Goal: Task Accomplishment & Management: Manage account settings

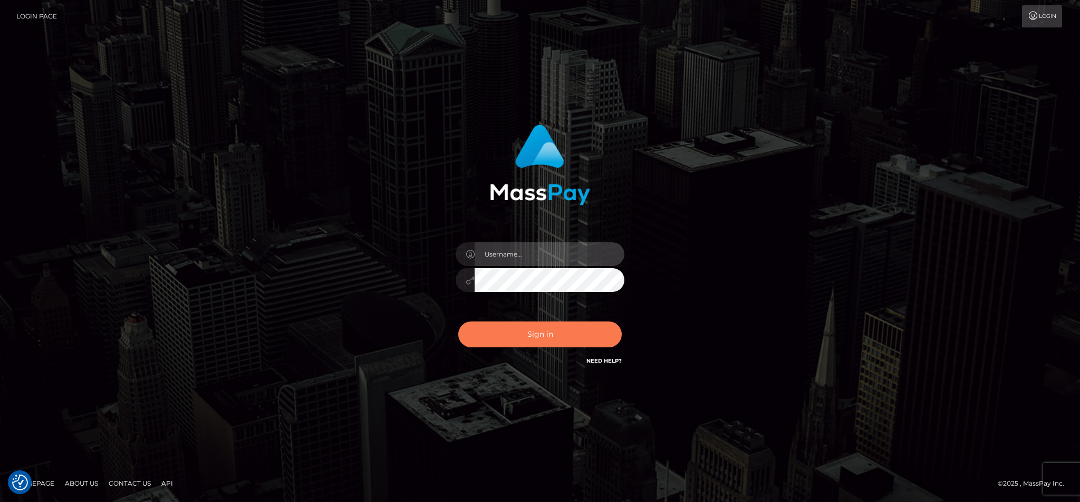
type input "cgomez.nvision"
click at [558, 330] on button "Sign in" at bounding box center [540, 334] width 164 height 26
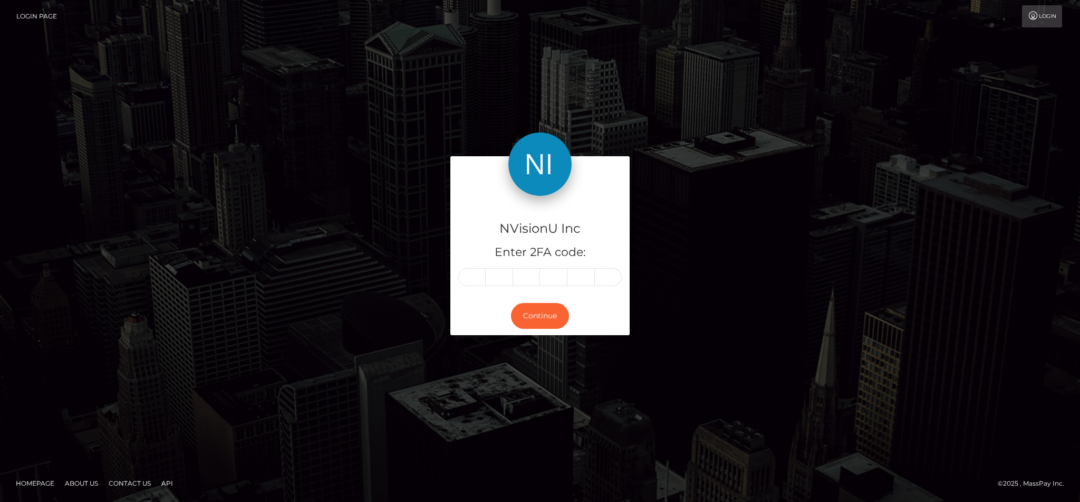
type input "6"
type input "1"
type input "7"
type input "9"
type input "7"
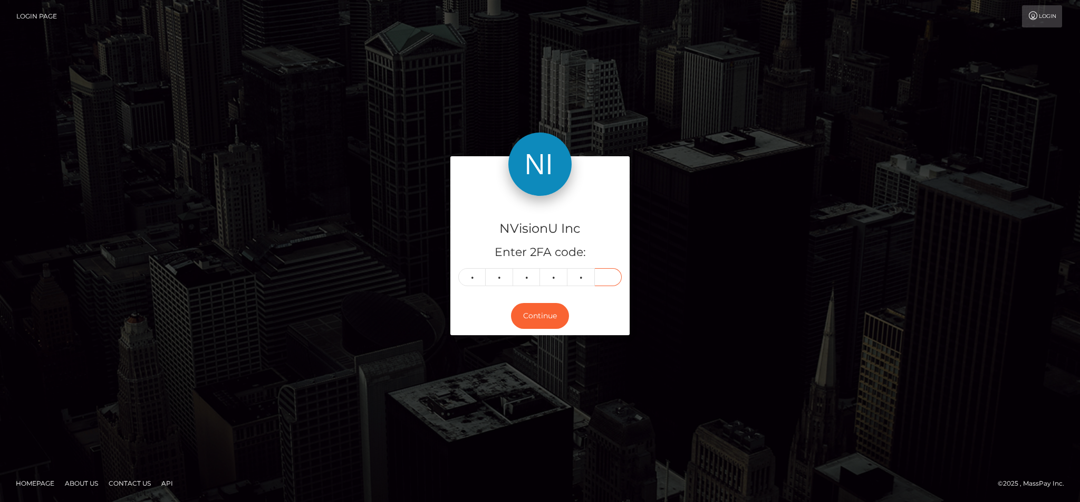
type input "7"
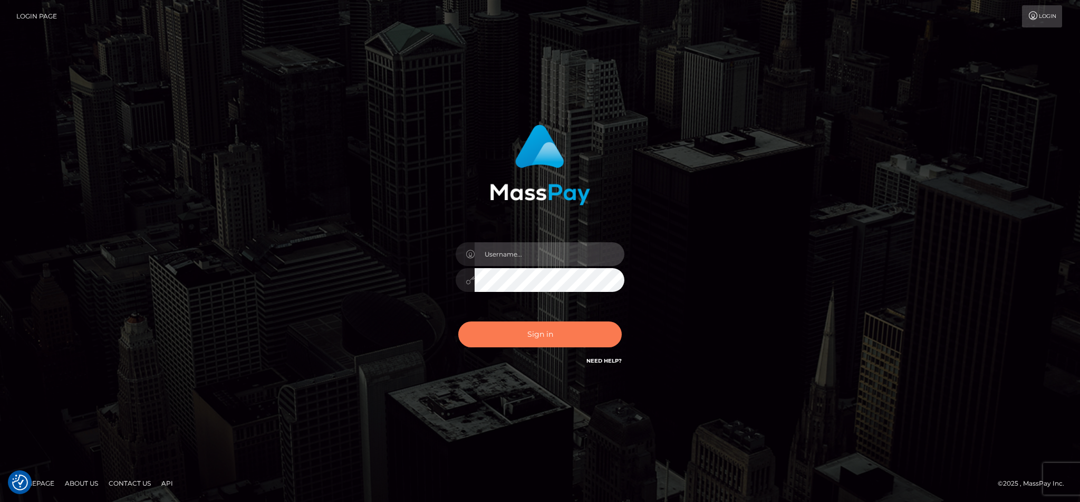
type input "cgomez.nvision"
click at [576, 329] on button "Sign in" at bounding box center [540, 334] width 164 height 26
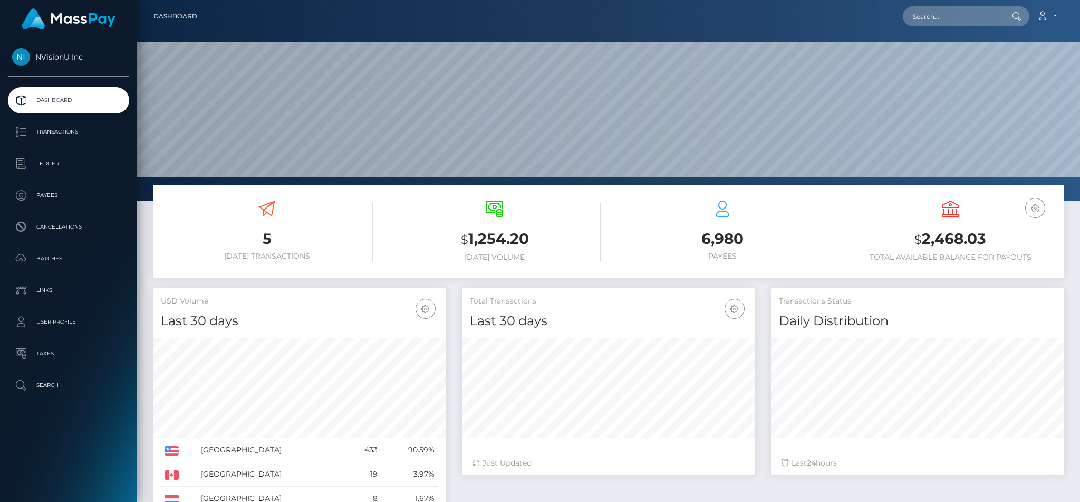
scroll to position [187, 293]
